Goal: Understand process/instructions

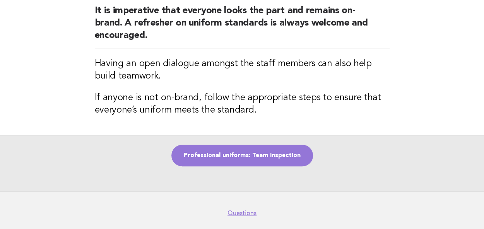
scroll to position [91, 0]
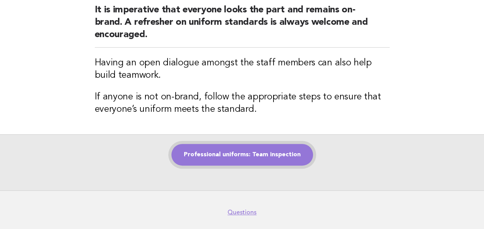
click at [230, 156] on link "Professional uniforms: Team inspection" at bounding box center [241, 155] width 141 height 22
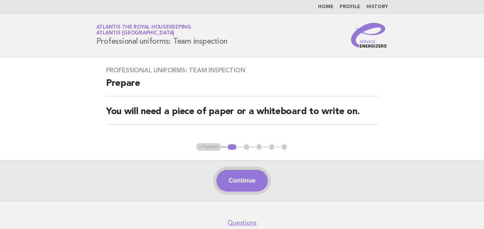
click at [239, 178] on button "Continue" at bounding box center [241, 181] width 51 height 22
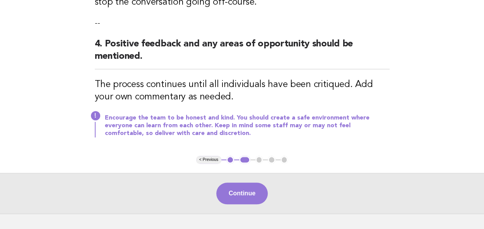
scroll to position [318, 0]
click at [246, 195] on button "Continue" at bounding box center [241, 193] width 51 height 22
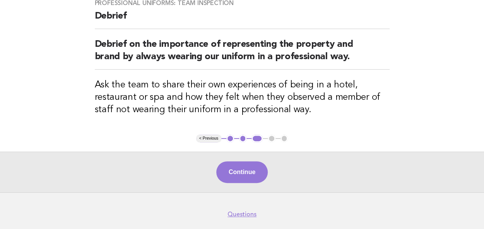
scroll to position [74, 0]
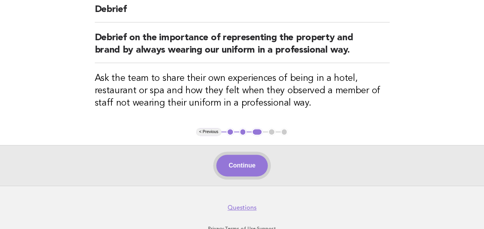
click at [245, 167] on button "Continue" at bounding box center [241, 166] width 51 height 22
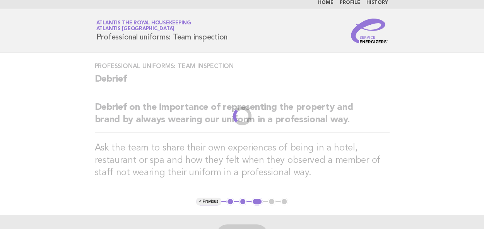
scroll to position [0, 0]
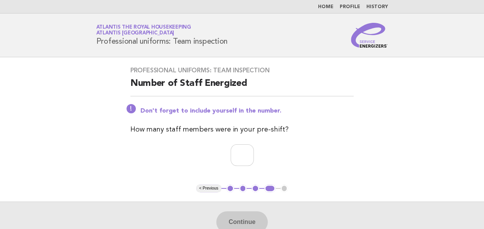
click at [227, 187] on button "1" at bounding box center [230, 188] width 8 height 8
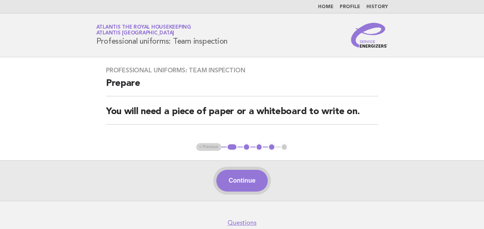
drag, startPoint x: 232, startPoint y: 179, endPoint x: 228, endPoint y: 179, distance: 4.3
click at [228, 179] on button "Continue" at bounding box center [241, 181] width 51 height 22
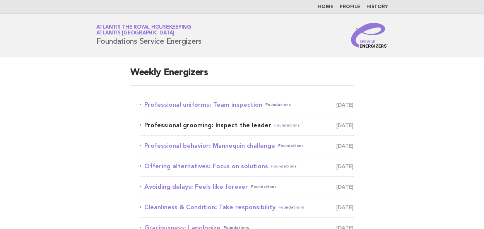
click at [164, 126] on link "Professional grooming: Inspect the leader Foundations September 4" at bounding box center [247, 125] width 214 height 11
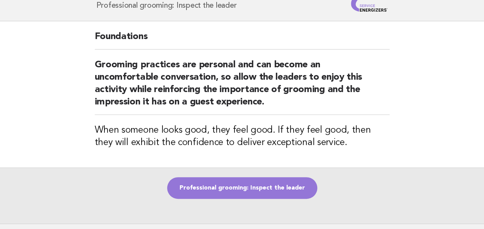
scroll to position [42, 0]
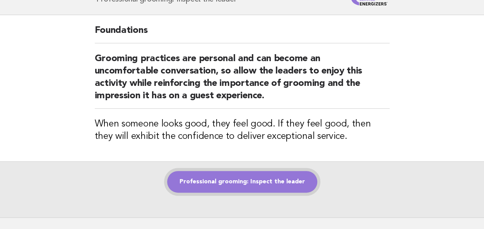
click at [212, 177] on link "Professional grooming: Inspect the leader" at bounding box center [242, 182] width 150 height 22
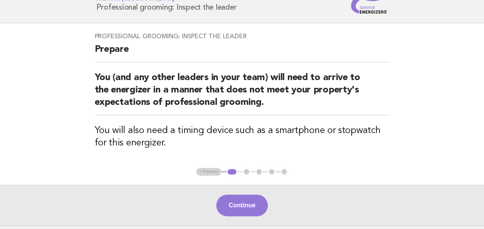
scroll to position [52, 0]
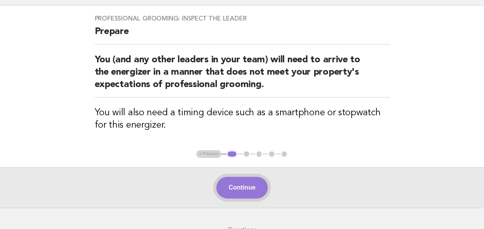
click at [238, 185] on button "Continue" at bounding box center [241, 188] width 51 height 22
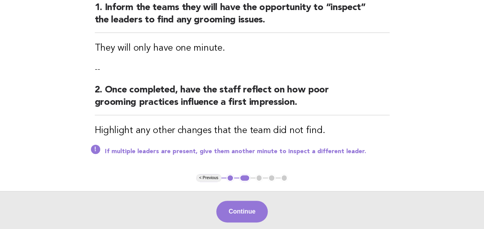
scroll to position [104, 0]
click at [239, 208] on button "Continue" at bounding box center [241, 211] width 51 height 22
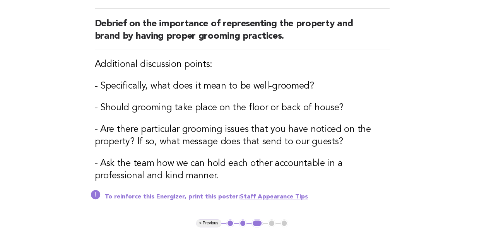
scroll to position [88, 0]
